Goal: Task Accomplishment & Management: Use online tool/utility

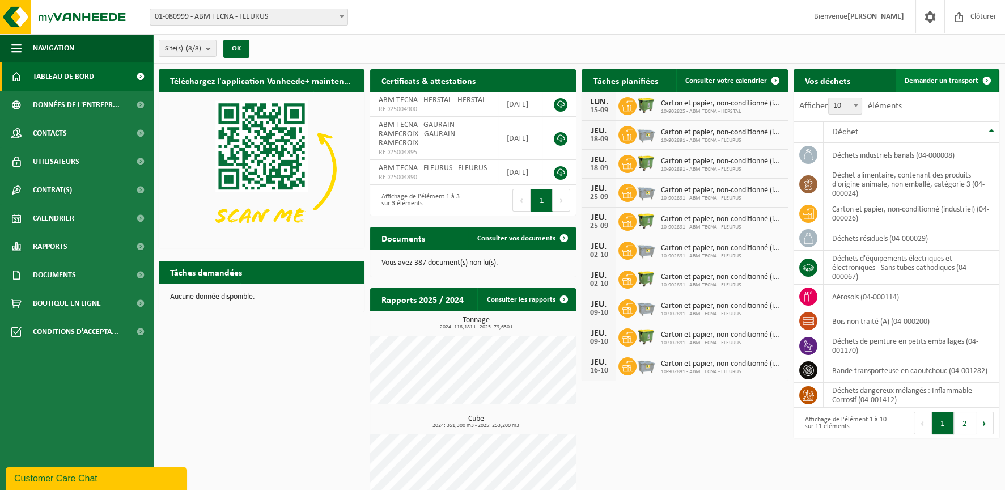
click at [950, 78] on span "Demander un transport" at bounding box center [941, 80] width 74 height 7
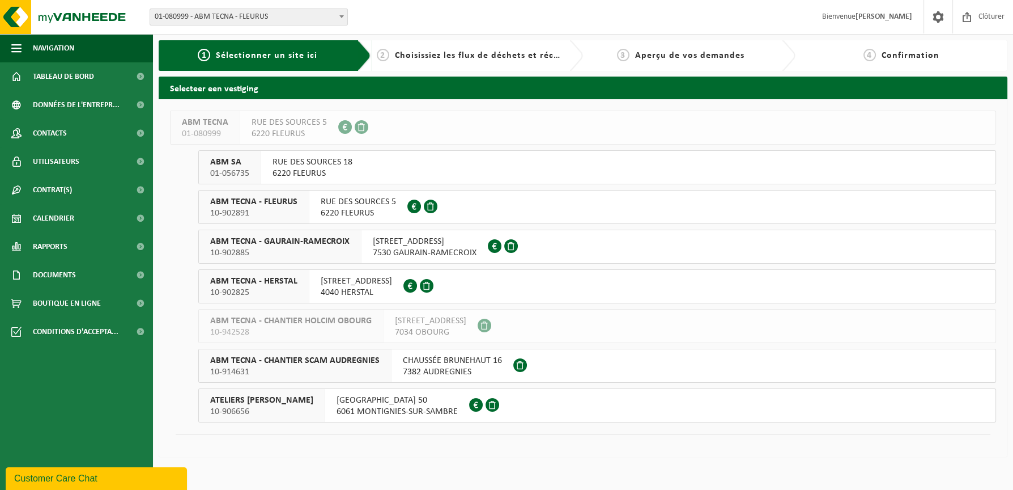
click at [413, 245] on span "[STREET_ADDRESS]" at bounding box center [425, 241] width 104 height 11
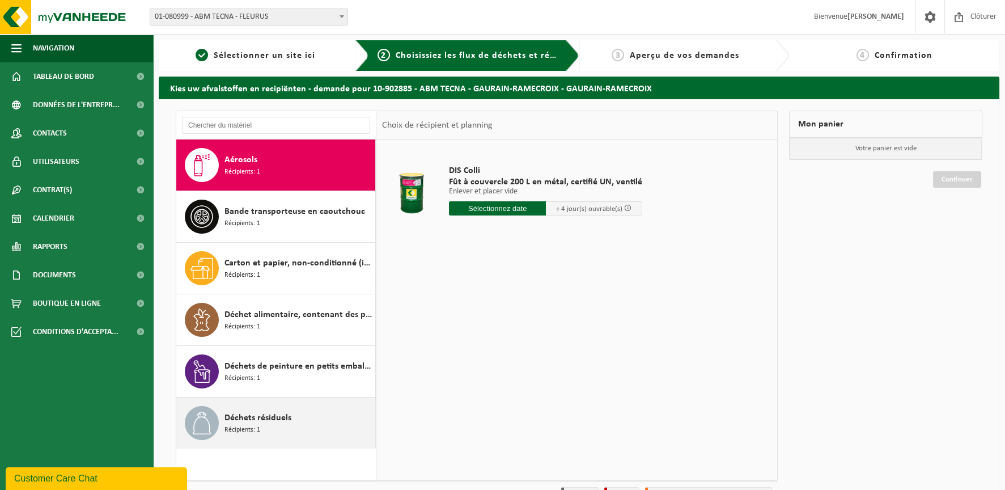
click at [325, 428] on div "Déchets résiduels Récipients: 1" at bounding box center [298, 423] width 148 height 34
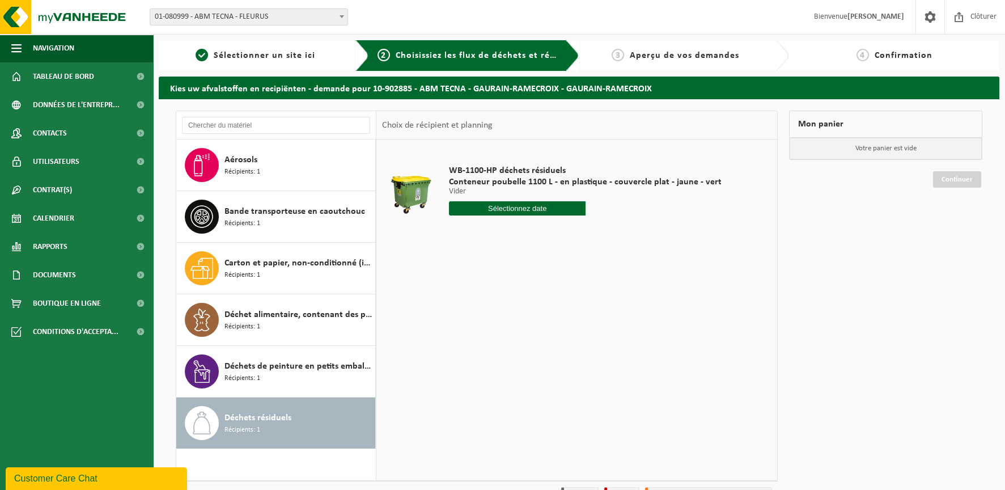
click at [523, 209] on input "text" at bounding box center [517, 208] width 137 height 14
click at [478, 307] on div "16" at bounding box center [479, 309] width 20 height 18
type input "à partir de 2025-09-16"
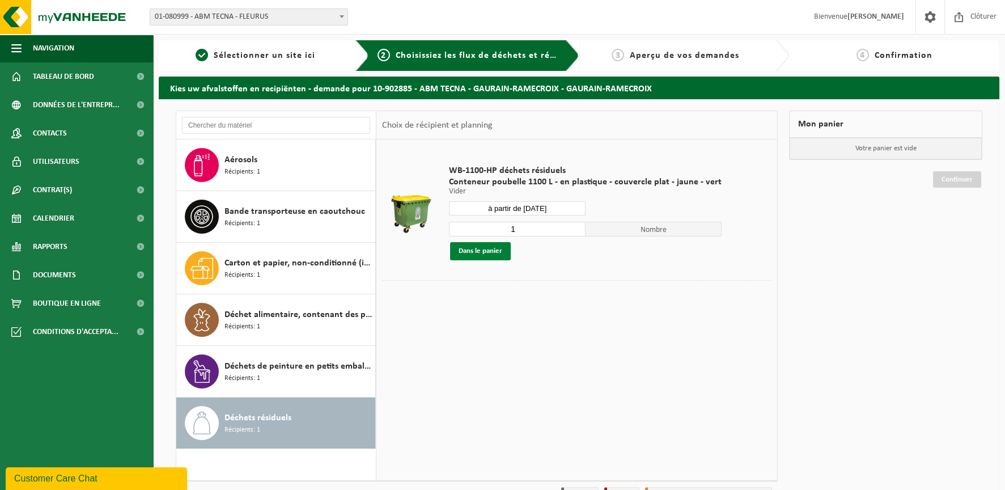
click at [475, 252] on button "Dans le panier" at bounding box center [480, 251] width 61 height 18
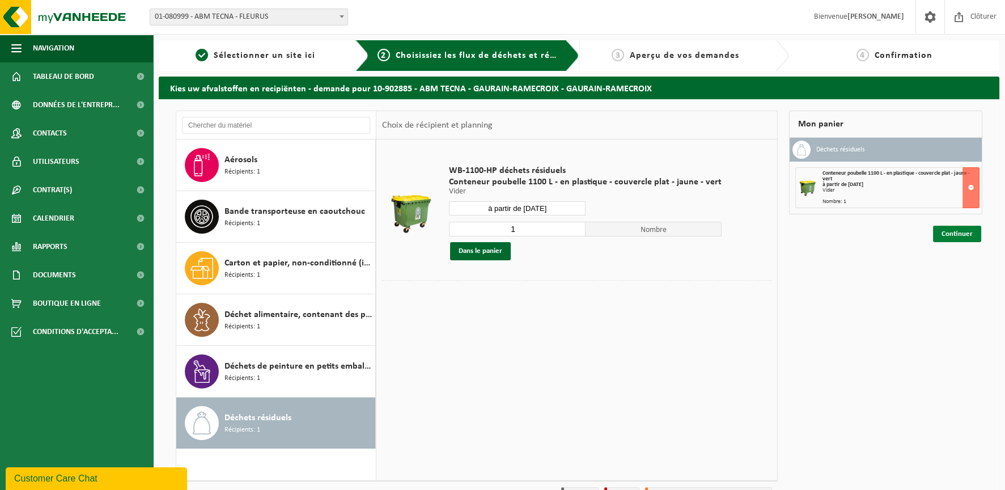
click at [951, 233] on link "Continuer" at bounding box center [957, 234] width 48 height 16
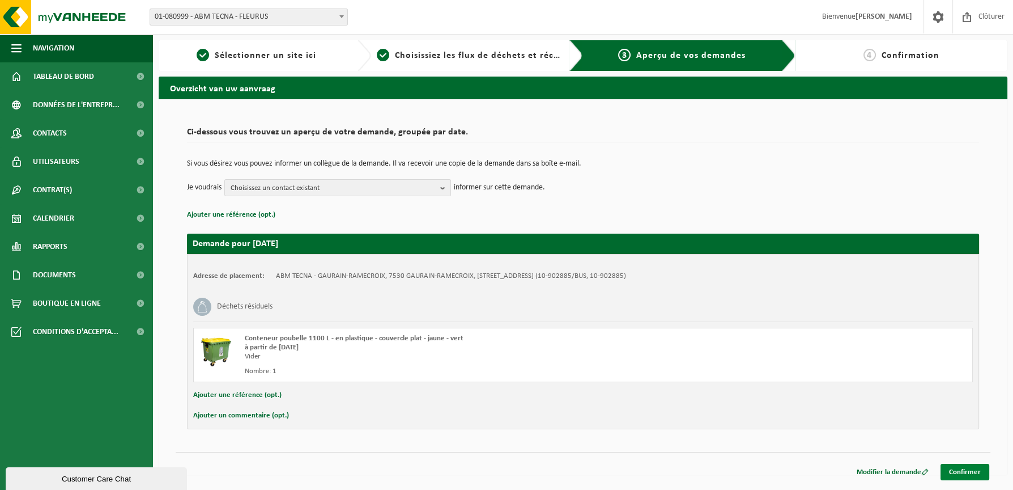
click at [963, 469] on link "Confirmer" at bounding box center [965, 472] width 49 height 16
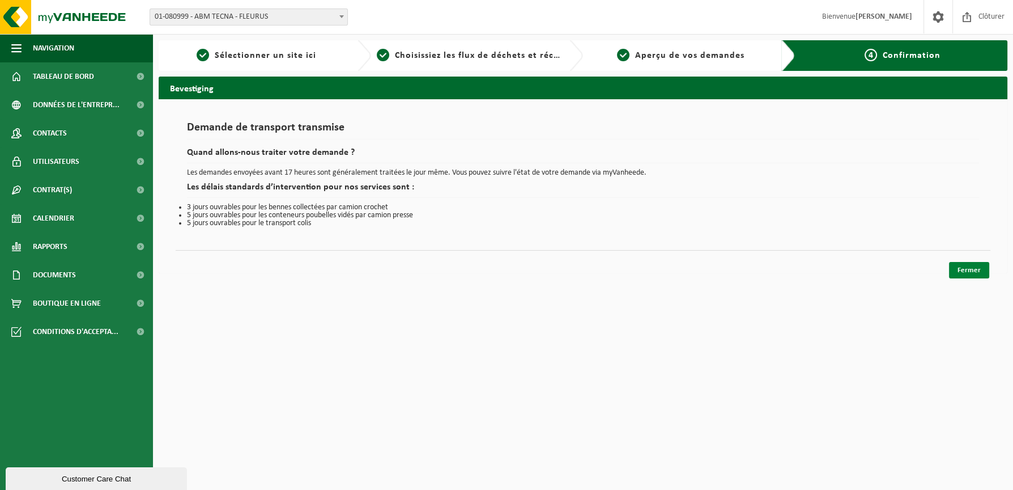
click at [959, 269] on link "Fermer" at bounding box center [969, 270] width 40 height 16
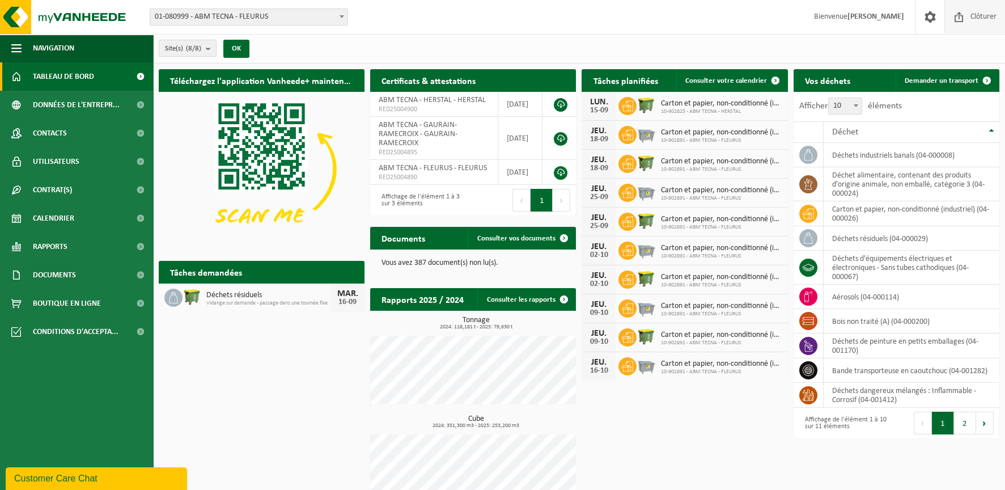
click at [985, 22] on span "Clôturer" at bounding box center [983, 16] width 32 height 33
